Goal: Find specific page/section: Find specific page/section

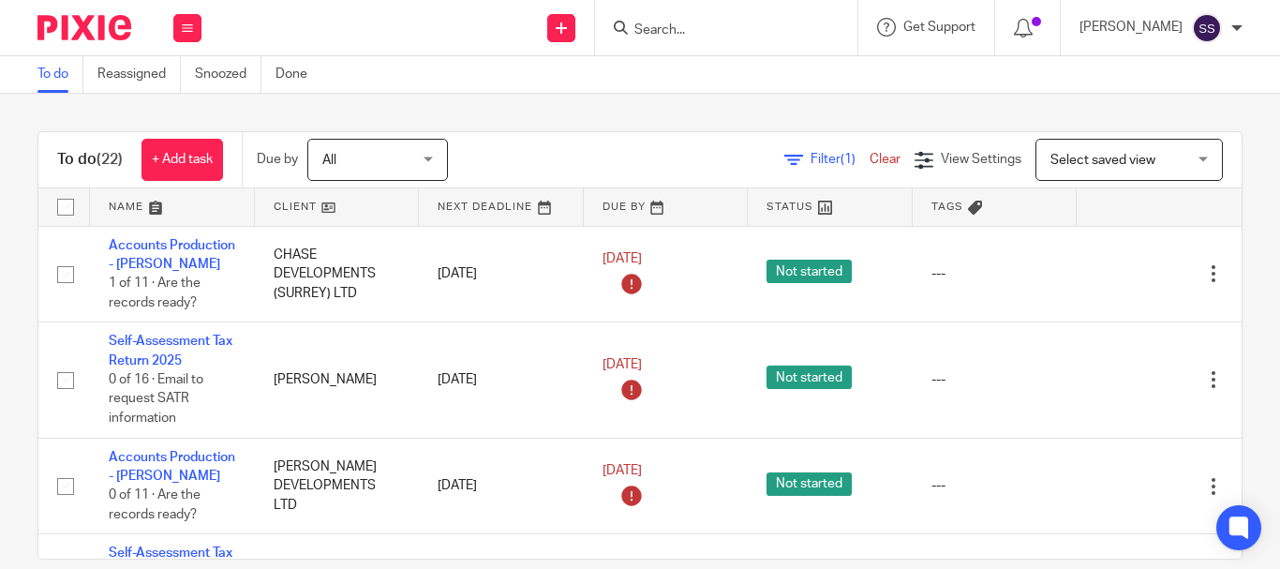
click at [691, 26] on input "Search" at bounding box center [716, 30] width 169 height 17
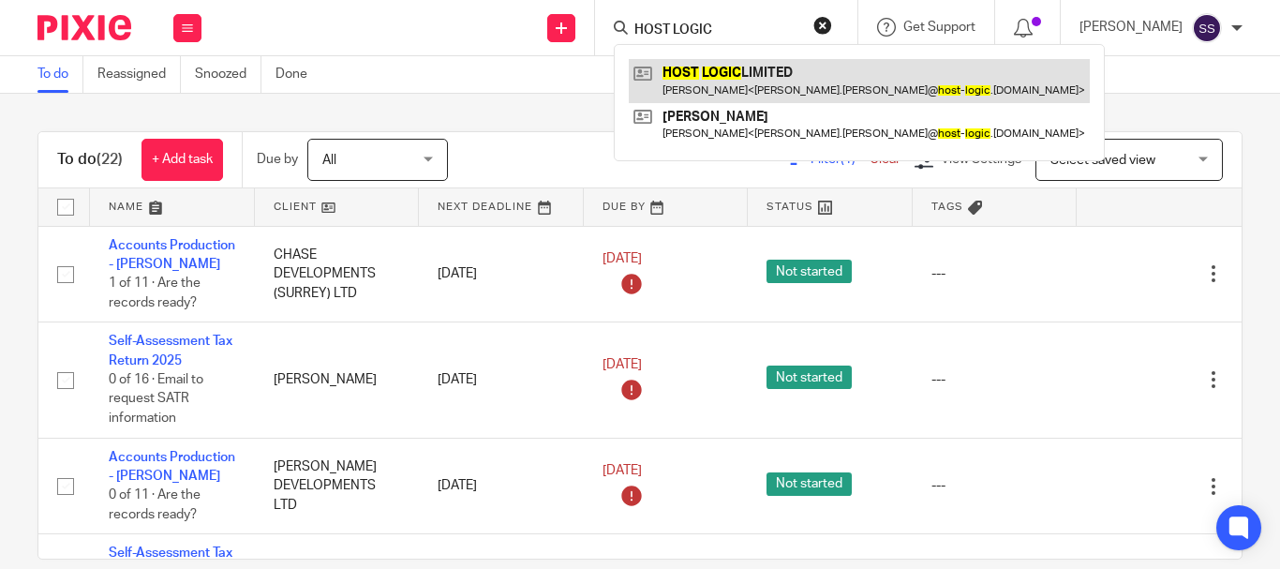
type input "HOST LOGIC"
click at [752, 82] on link at bounding box center [859, 80] width 461 height 43
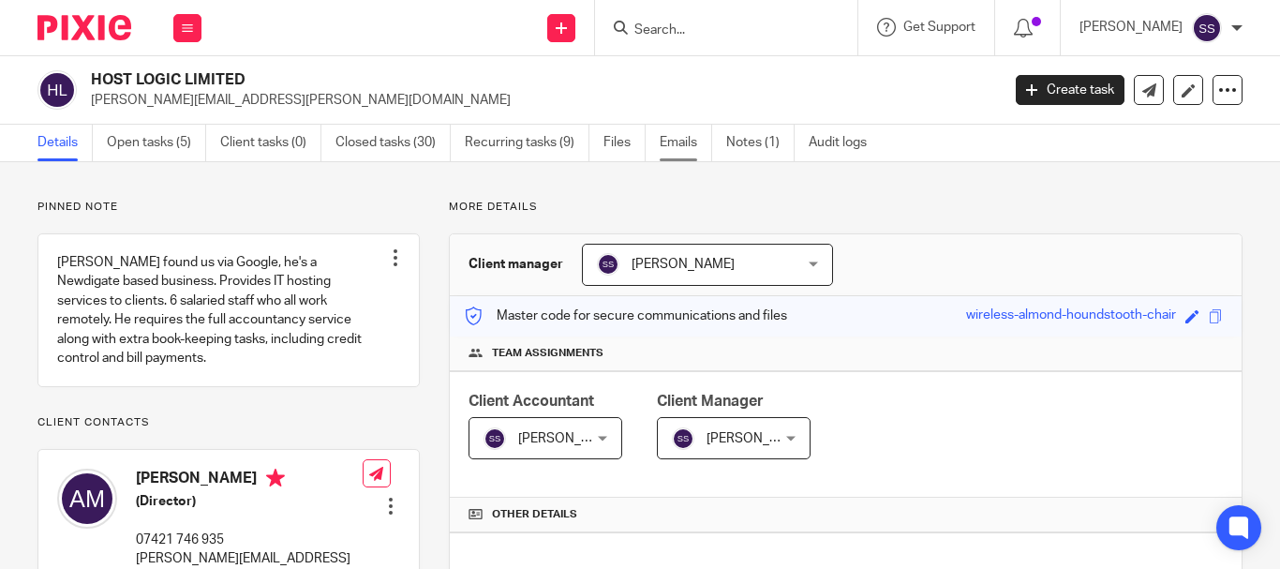
click at [668, 153] on link "Emails" at bounding box center [686, 143] width 52 height 37
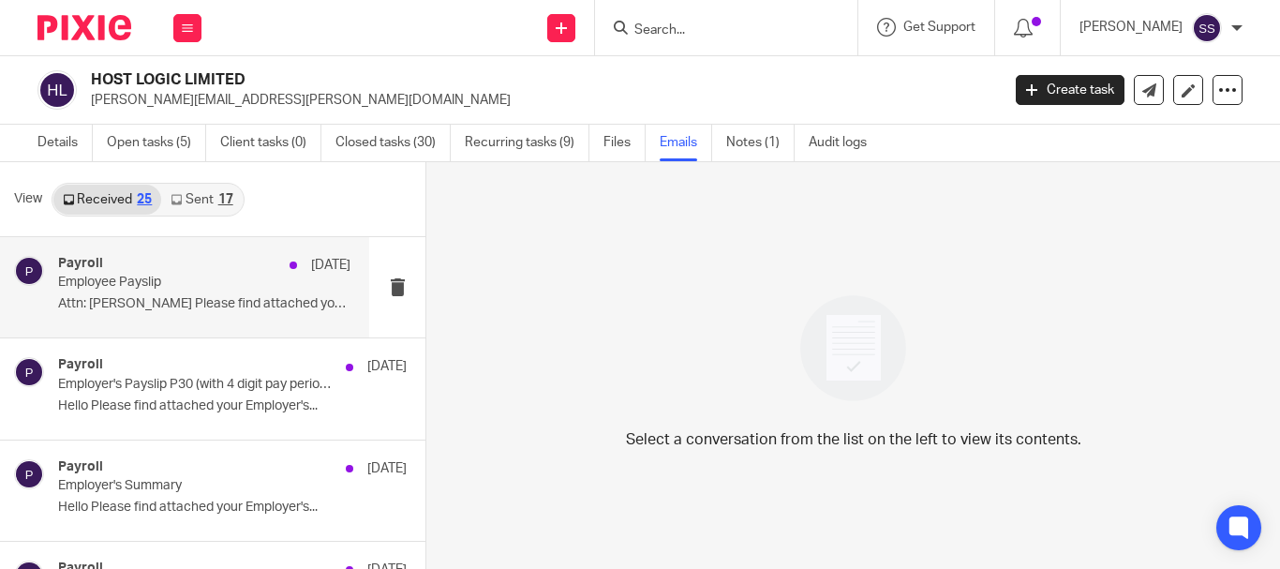
scroll to position [94, 0]
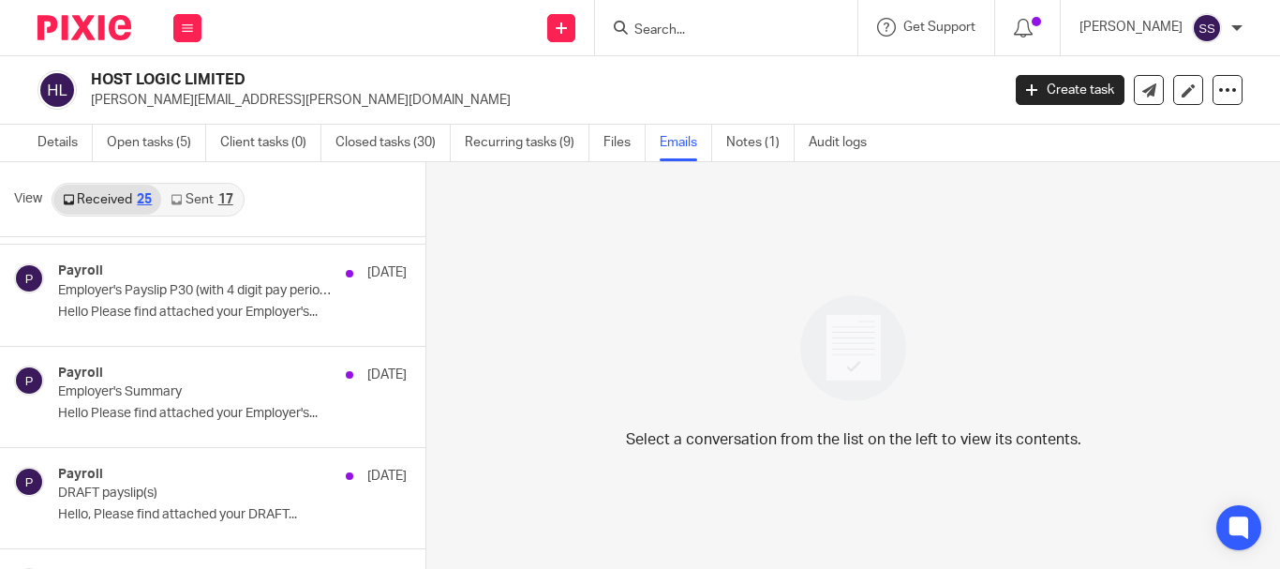
click at [195, 195] on link "Sent 17" at bounding box center [201, 200] width 81 height 30
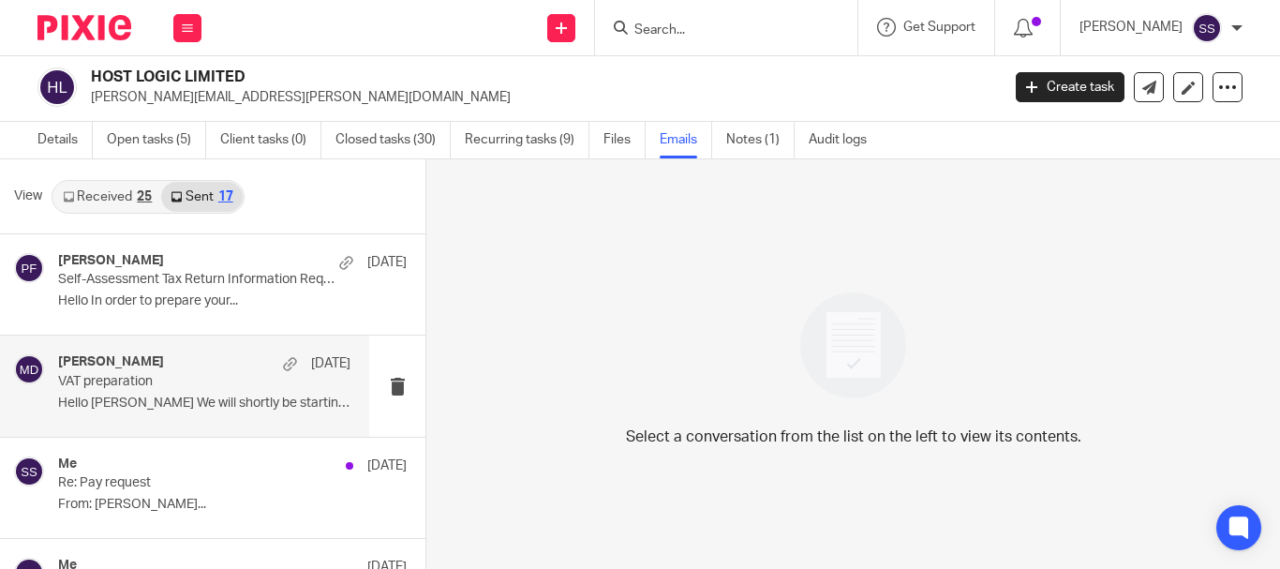
scroll to position [0, 0]
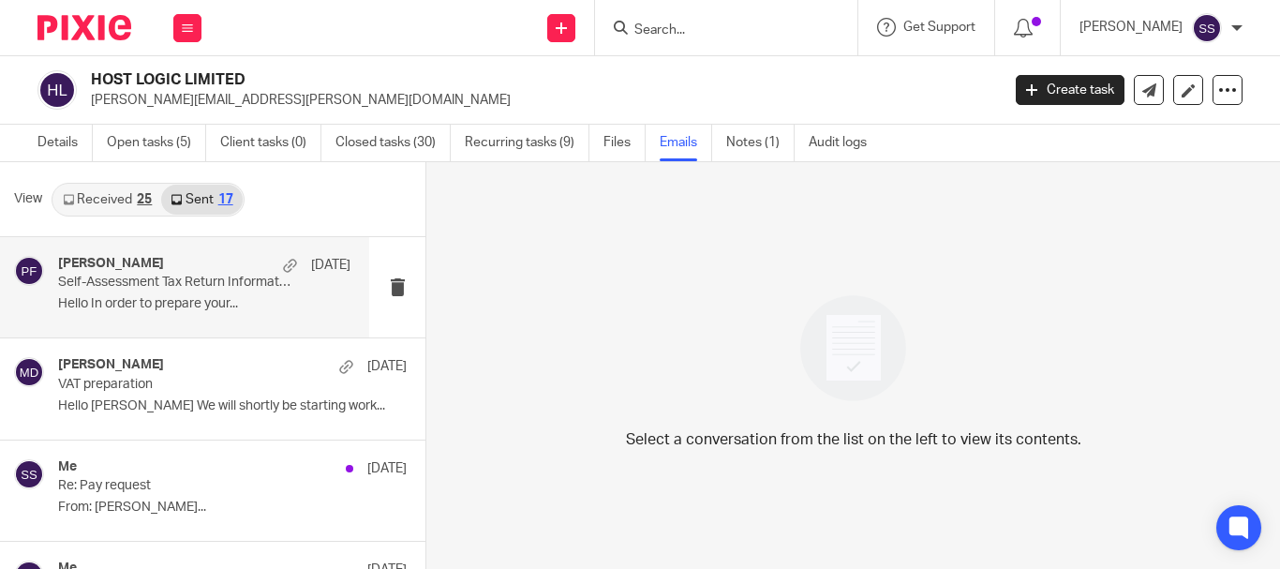
click at [196, 299] on p "Hello In order to prepare your..." at bounding box center [204, 304] width 292 height 16
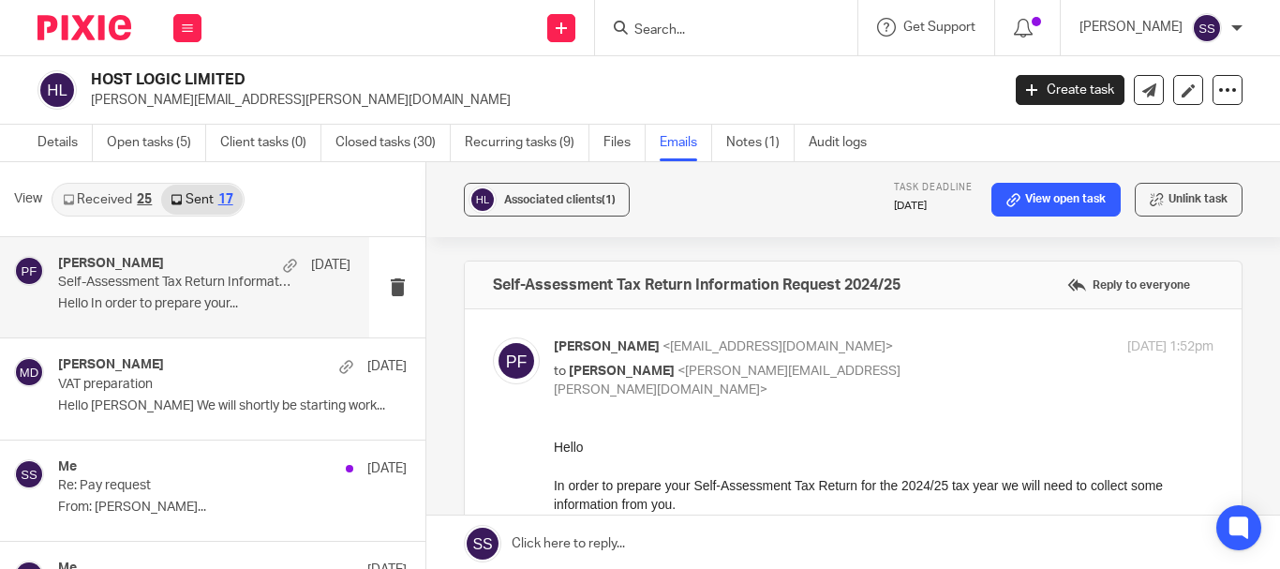
click at [136, 211] on link "Received 25" at bounding box center [107, 200] width 108 height 30
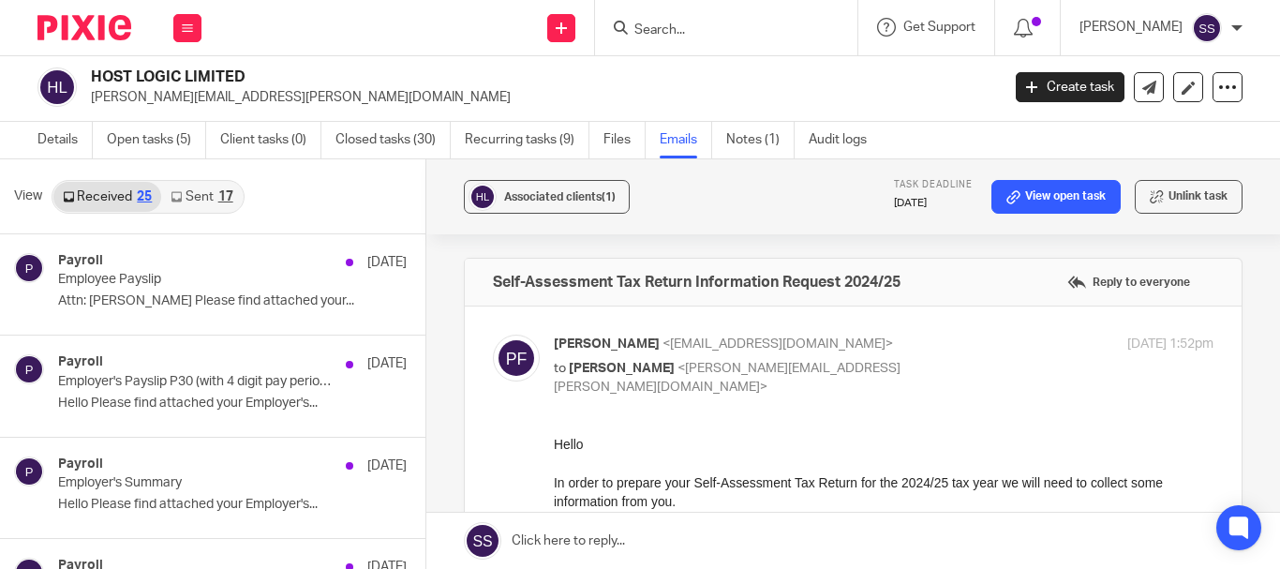
click at [195, 194] on link "Sent 17" at bounding box center [201, 197] width 81 height 30
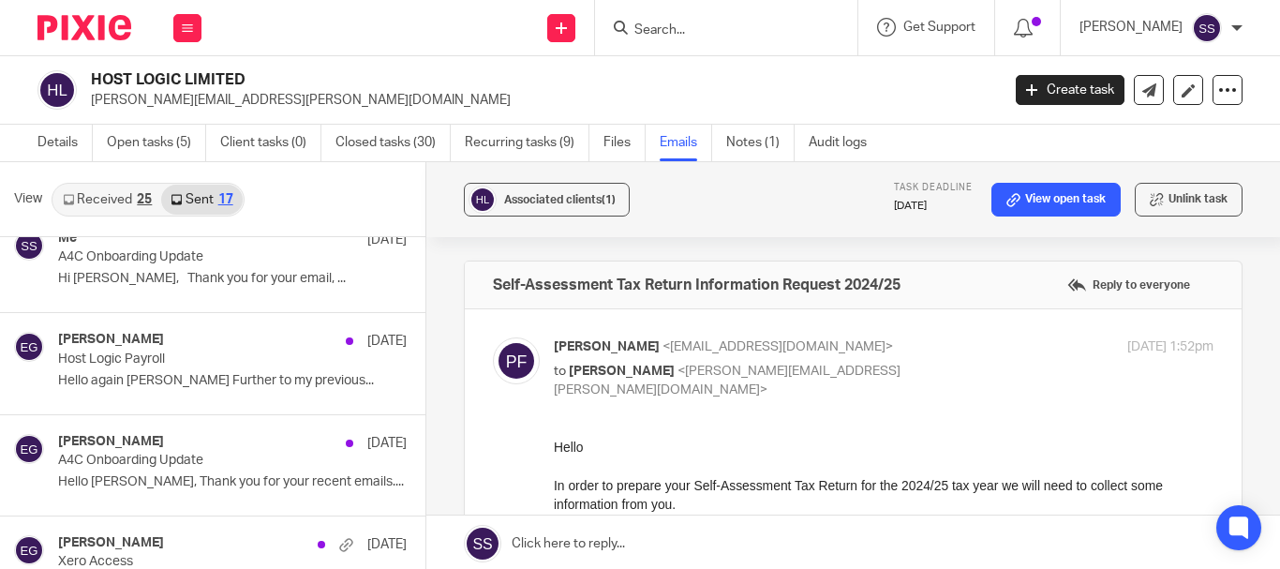
scroll to position [843, 0]
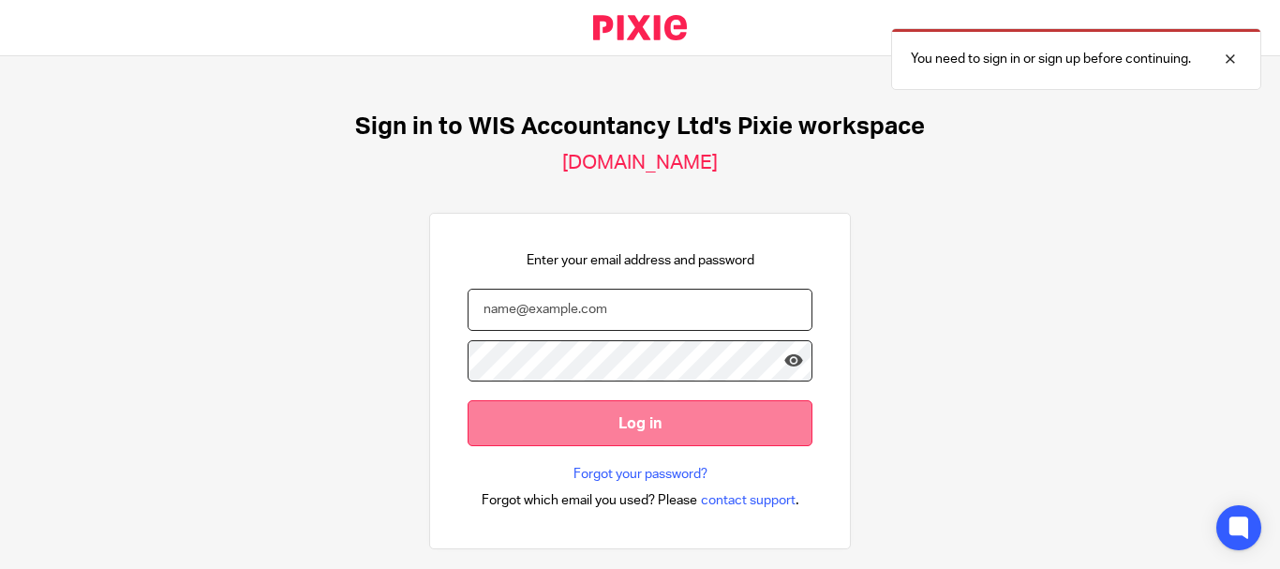
type input "shenal@wis-accountancy.co.uk"
click at [638, 433] on input "Log in" at bounding box center [640, 423] width 345 height 46
